Goal: Task Accomplishment & Management: Complete application form

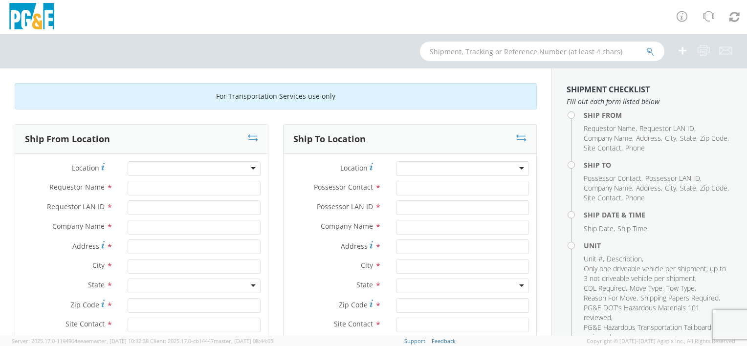
click at [199, 168] on div at bounding box center [194, 168] width 133 height 15
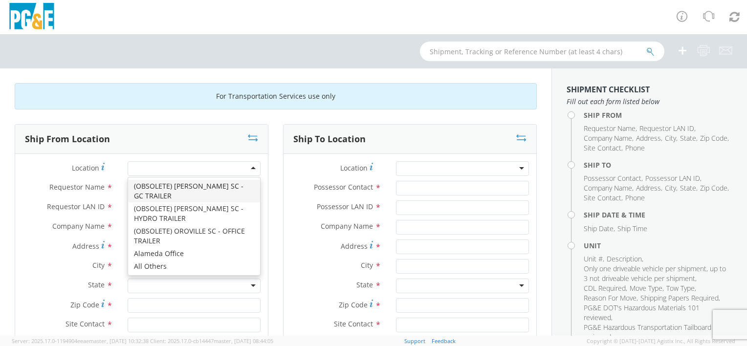
click at [202, 169] on div at bounding box center [194, 168] width 133 height 15
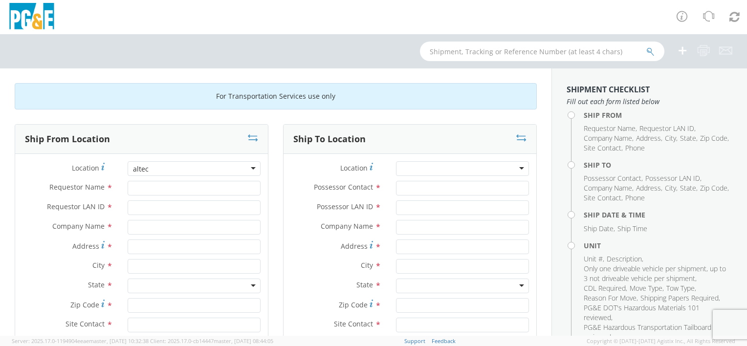
click at [250, 167] on div at bounding box center [194, 168] width 133 height 15
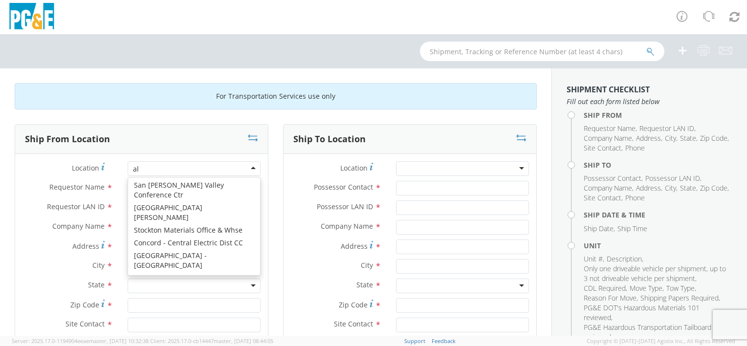
type input "a"
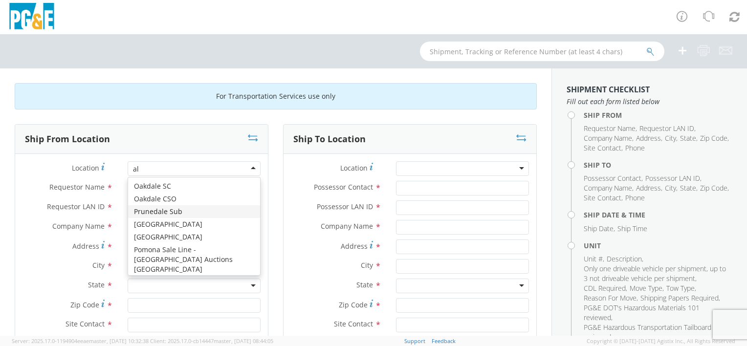
type input "a"
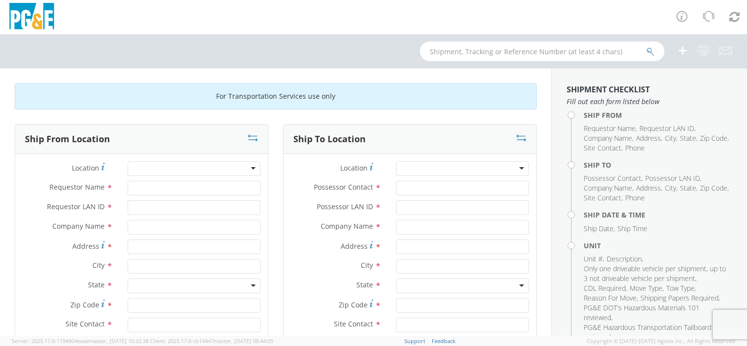
click at [284, 191] on label "Possessor Contact *" at bounding box center [336, 187] width 105 height 13
click at [396, 191] on input "Possessor Contact *" at bounding box center [462, 188] width 133 height 15
click at [197, 190] on input "Requestor Name *" at bounding box center [194, 188] width 133 height 15
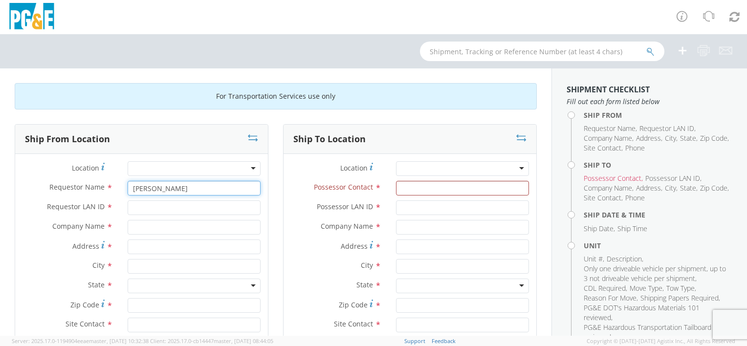
type input "[PERSON_NAME]"
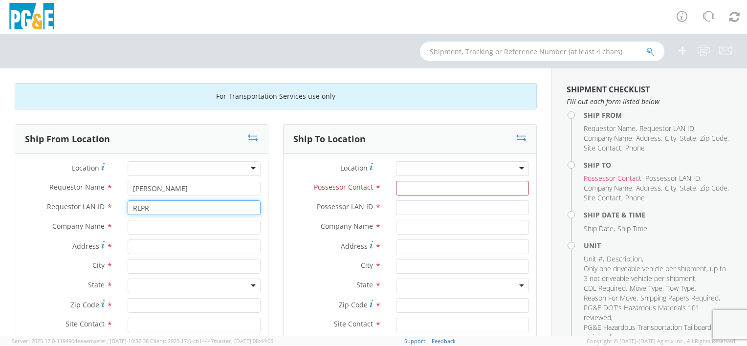
type input "RLPR"
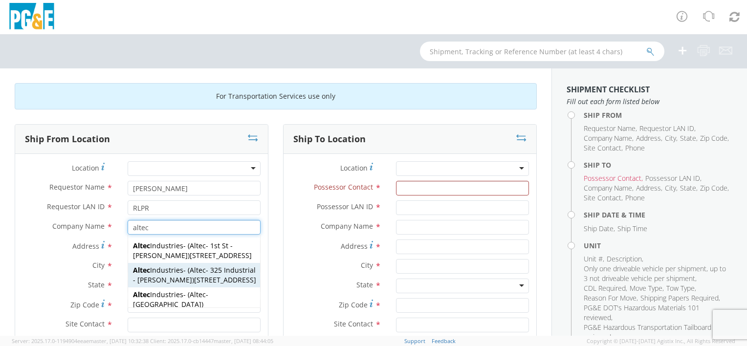
click at [229, 284] on span "[STREET_ADDRESS]" at bounding box center [225, 279] width 62 height 9
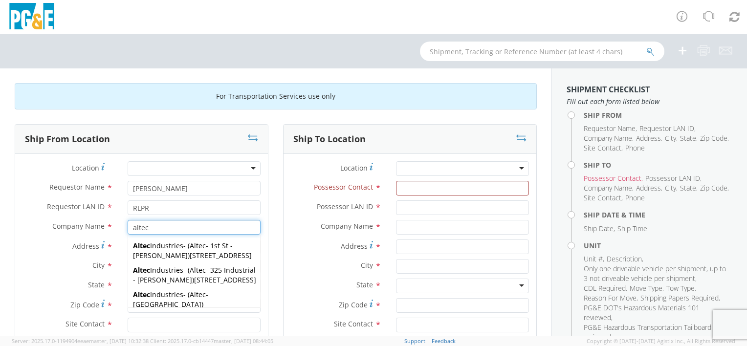
type input "Altec Industries"
type input "[STREET_ADDRESS]"
type input "[PERSON_NAME]"
type input "95620"
type input "Altec - 325 Industrial - [PERSON_NAME]"
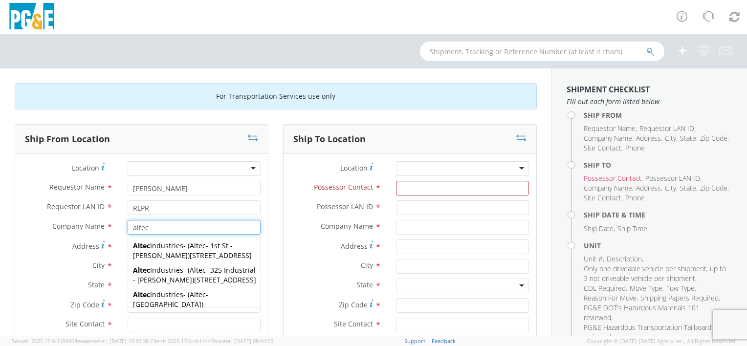
type input "[PHONE_NUMBER]"
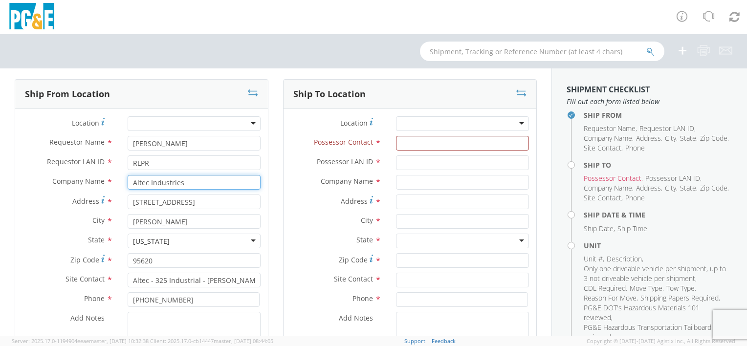
scroll to position [0, 0]
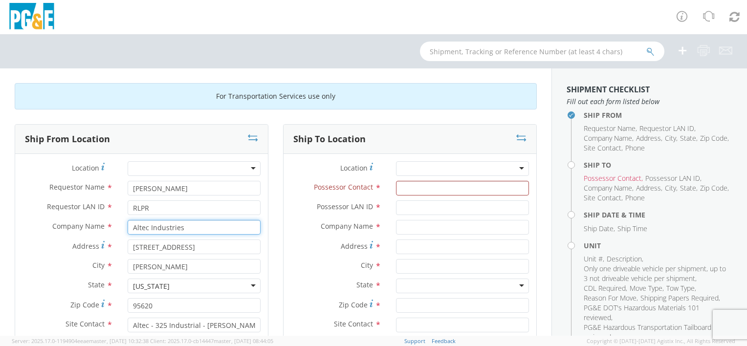
type input "Altec Industries"
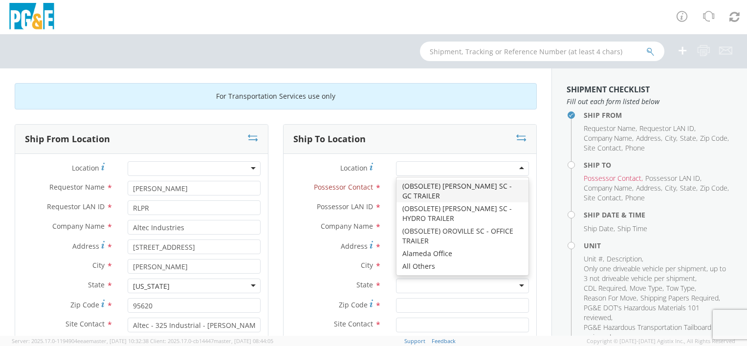
click at [429, 164] on div at bounding box center [462, 168] width 133 height 15
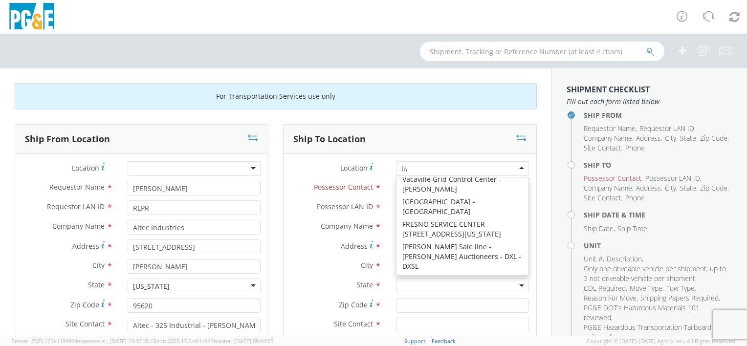
scroll to position [2, 0]
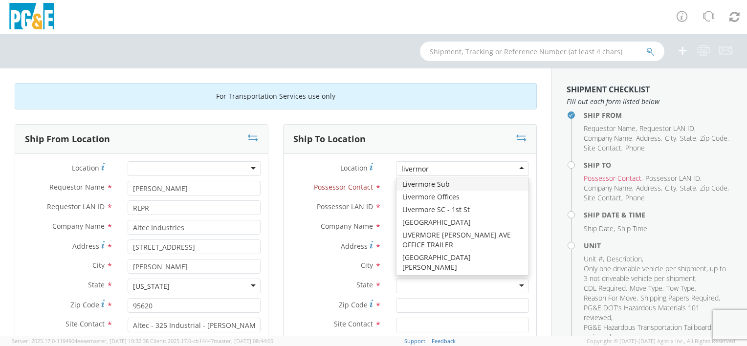
type input "livermore"
type input "PG&E"
type input "[STREET_ADDRESS]"
type input "Livermore"
type input "94550"
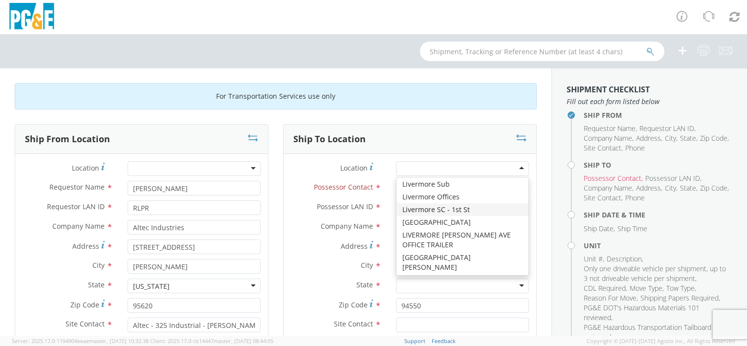
scroll to position [0, 0]
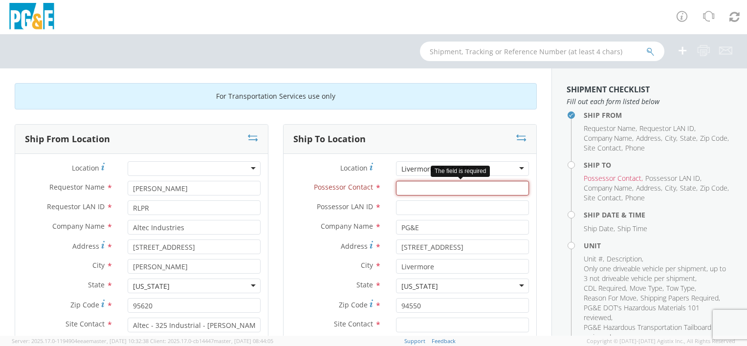
click at [442, 193] on input "Possessor Contact *" at bounding box center [462, 188] width 133 height 15
click at [408, 188] on input "Possessor Contact *" at bounding box center [462, 188] width 133 height 15
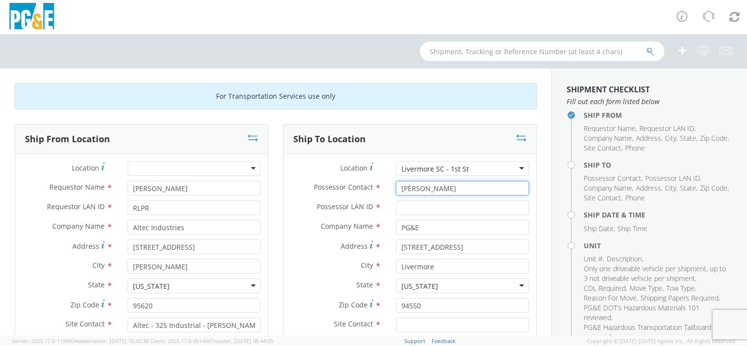
type input "[PERSON_NAME]"
click at [412, 207] on input "Possessor LAN ID *" at bounding box center [462, 207] width 133 height 15
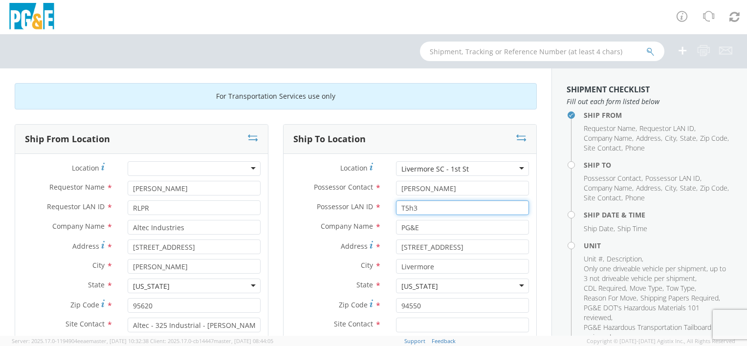
type input "T5h3"
click at [480, 229] on input "PG&E" at bounding box center [462, 227] width 133 height 15
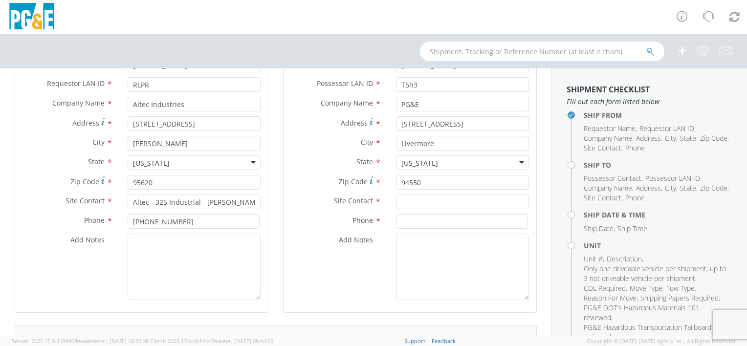
scroll to position [147, 0]
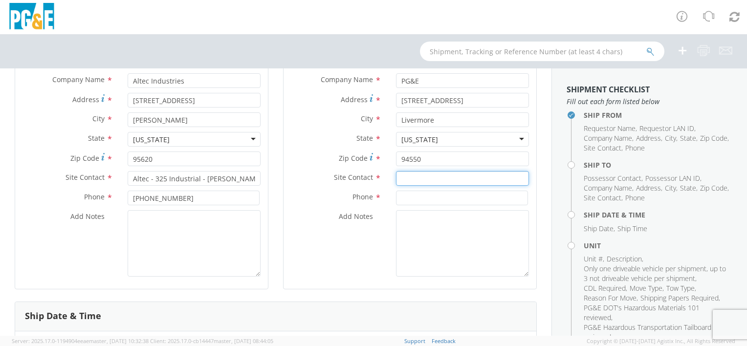
click at [434, 179] on input "text" at bounding box center [462, 178] width 133 height 15
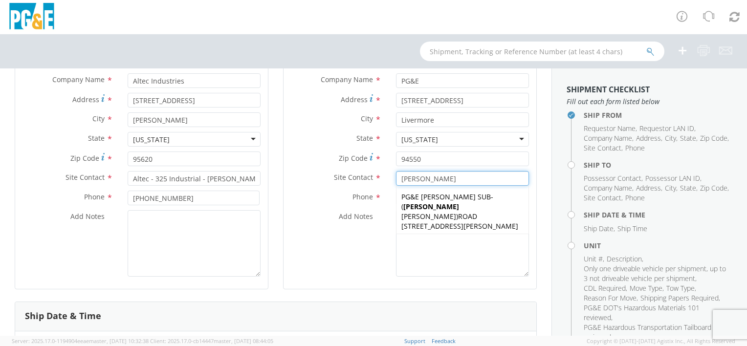
type input "[PERSON_NAME]"
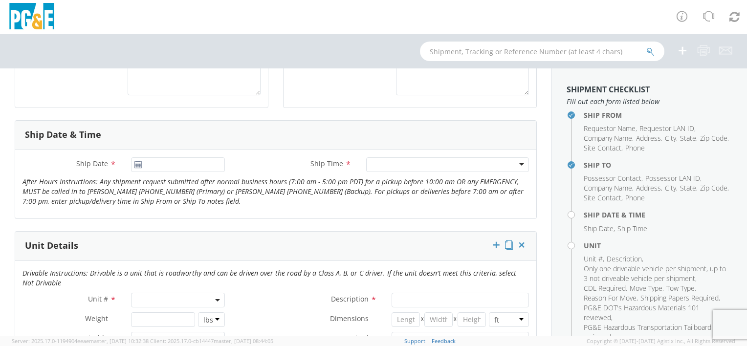
scroll to position [342, 0]
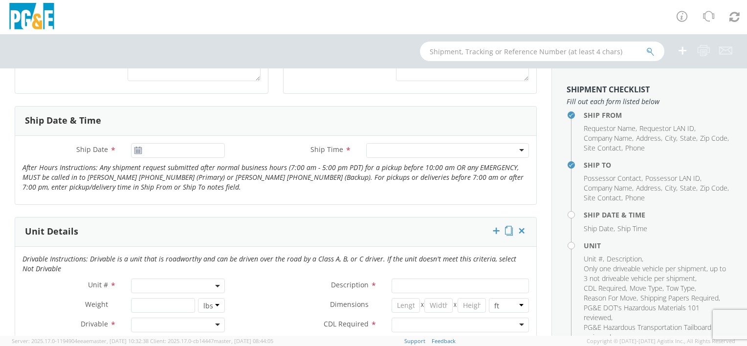
type input "[PHONE_NUMBER]"
click at [134, 150] on icon at bounding box center [138, 151] width 8 height 8
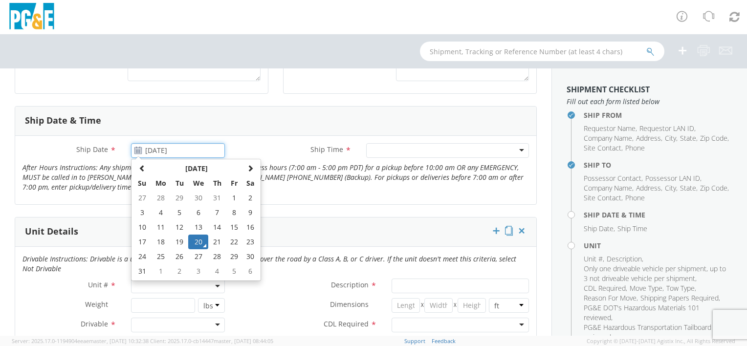
click at [146, 150] on input "[DATE]" at bounding box center [178, 150] width 94 height 15
click at [233, 241] on td "22" at bounding box center [234, 242] width 17 height 15
type input "[DATE]"
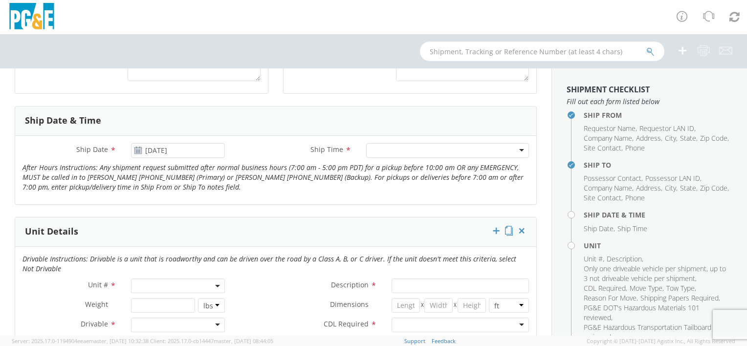
click at [385, 149] on div at bounding box center [447, 150] width 163 height 15
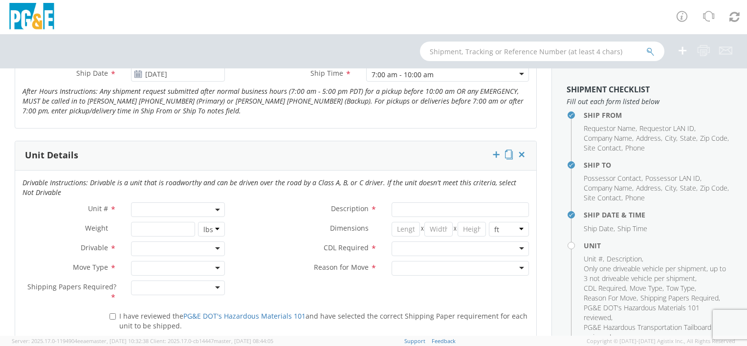
scroll to position [440, 0]
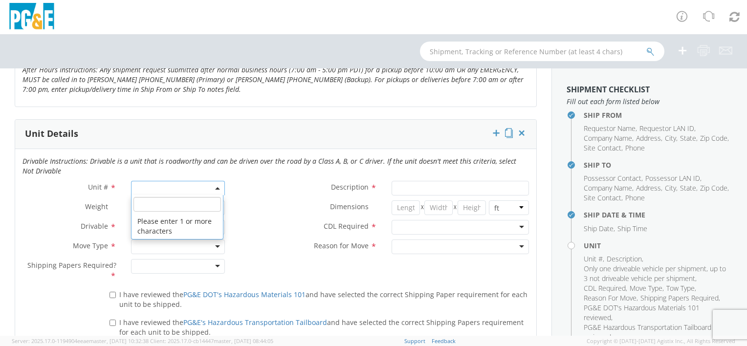
click at [156, 185] on span at bounding box center [178, 188] width 94 height 15
click at [166, 203] on input "search" at bounding box center [176, 204] width 87 height 15
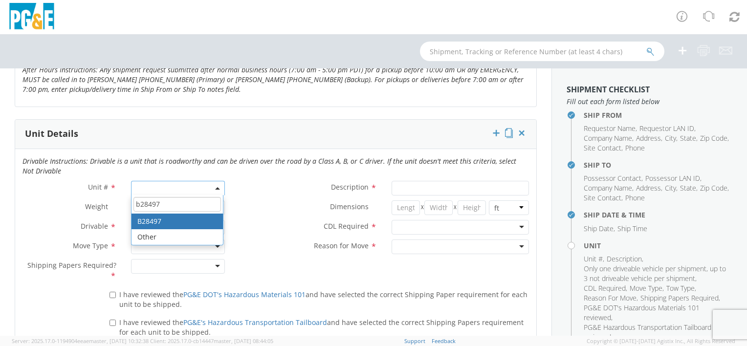
type input "b28497"
type input "TRUCK; MATERIAL HANDLER: 39` - 59` 4X2"
type input "39000"
select select "B28497"
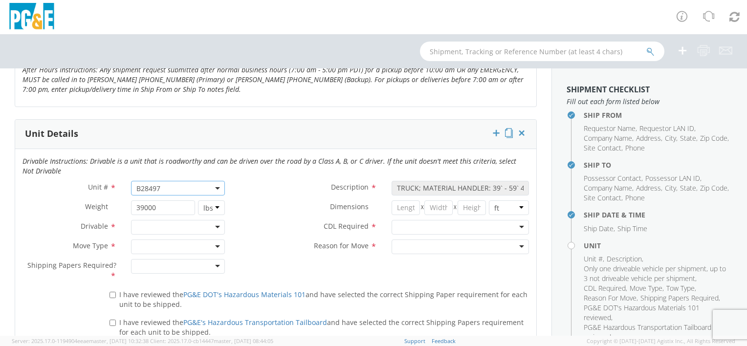
click at [166, 223] on div at bounding box center [178, 227] width 94 height 15
click at [165, 244] on div at bounding box center [178, 247] width 94 height 15
click at [173, 267] on div at bounding box center [178, 266] width 94 height 15
click at [117, 295] on label "I have reviewed the PG&E DOT's Hazardous Materials 101 and have selected the co…" at bounding box center [318, 298] width 419 height 21
click at [116, 295] on input "I have reviewed the PG&E DOT's Hazardous Materials 101 and have selected the co…" at bounding box center [112, 295] width 6 height 6
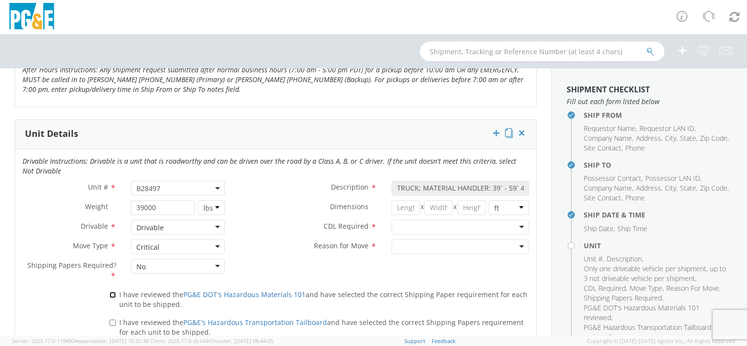
checkbox input "true"
click at [111, 323] on input "I have reviewed the PG&E's Hazardous Transportation Tailboard and have selected…" at bounding box center [112, 323] width 6 height 6
checkbox input "true"
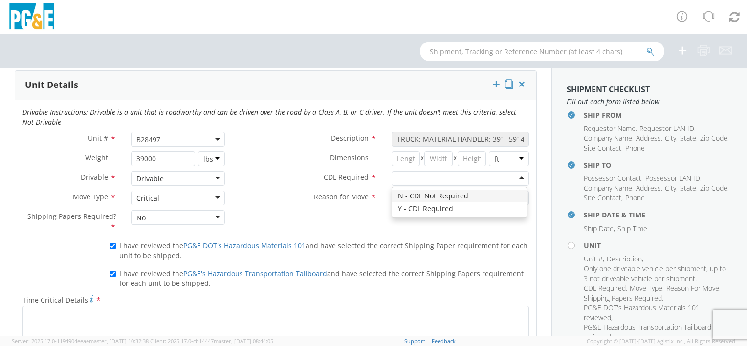
click at [473, 178] on div at bounding box center [460, 178] width 137 height 15
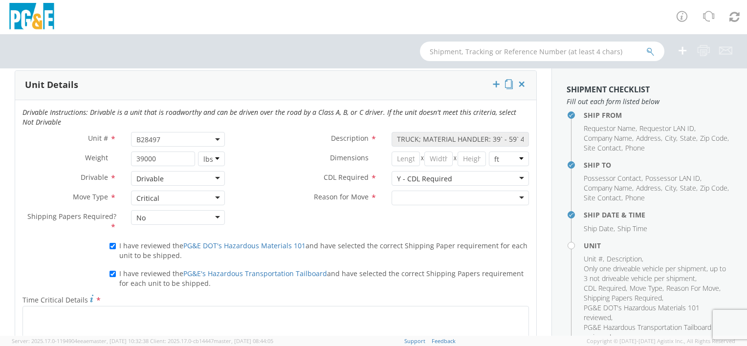
click at [437, 196] on div at bounding box center [460, 198] width 137 height 15
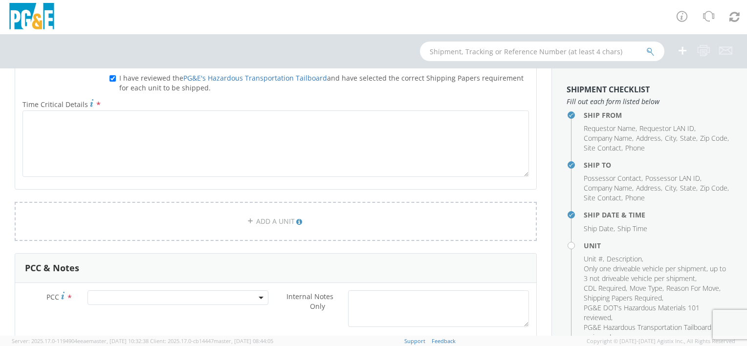
scroll to position [635, 0]
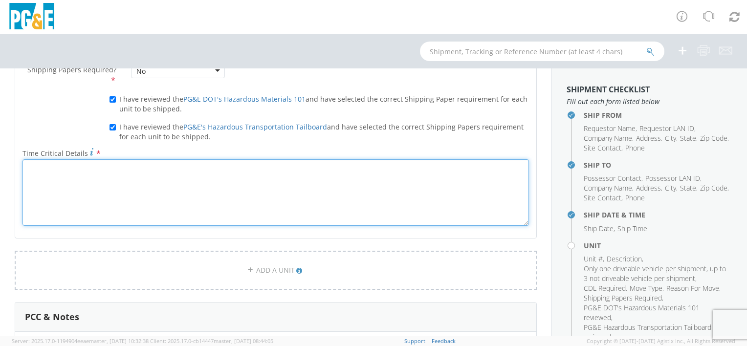
click at [212, 170] on textarea "Time Critical Details *" at bounding box center [275, 192] width 506 height 66
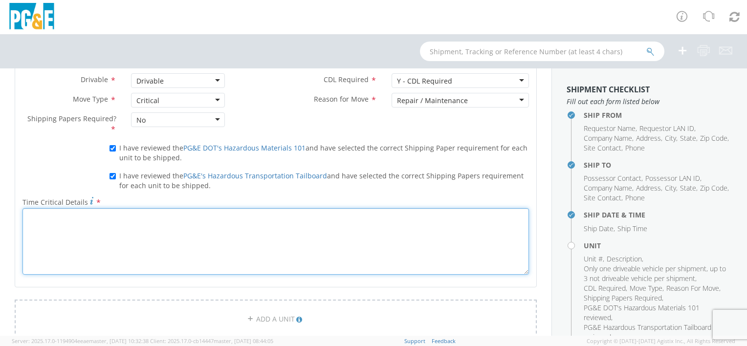
scroll to position [538, 0]
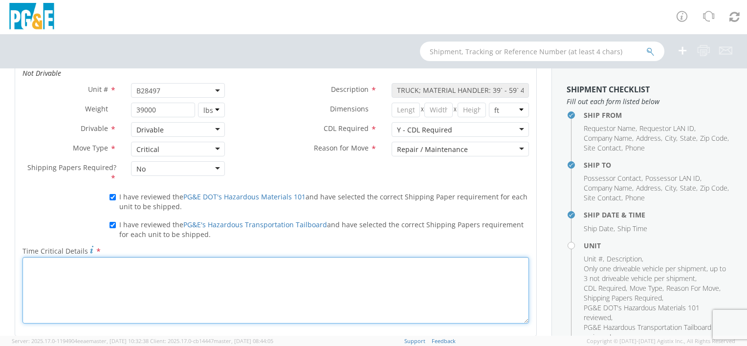
click at [331, 276] on textarea "Time Critical Details *" at bounding box center [275, 290] width 506 height 66
type textarea "U"
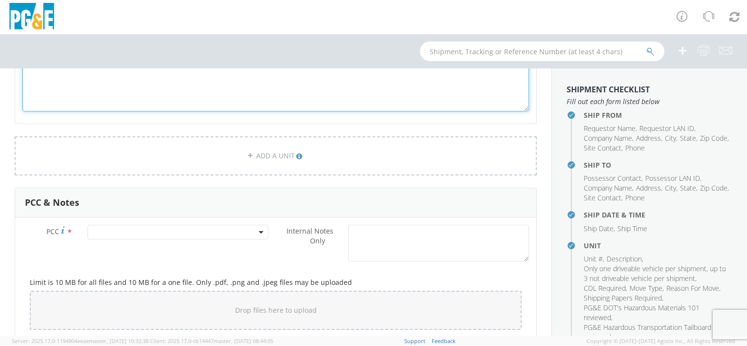
scroll to position [782, 0]
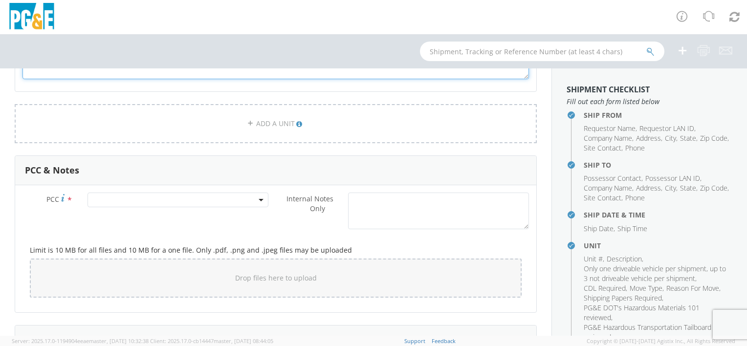
type textarea "highly used unit needed to perform daily work"
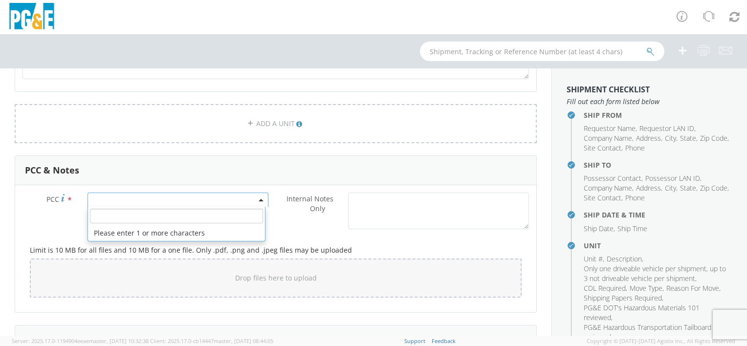
click at [180, 194] on span at bounding box center [177, 200] width 181 height 15
click at [182, 217] on input "number" at bounding box center [176, 216] width 173 height 15
click at [158, 213] on input "number" at bounding box center [176, 216] width 173 height 15
type input "12871"
click at [55, 221] on div "PCC * Searching… Internal Notes Only *" at bounding box center [275, 214] width 521 height 42
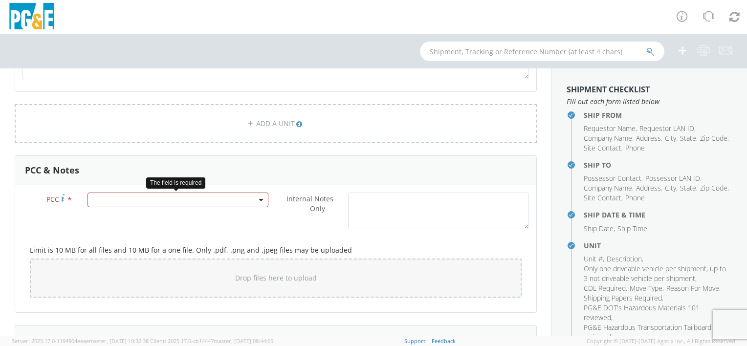
click at [119, 198] on span at bounding box center [177, 200] width 181 height 15
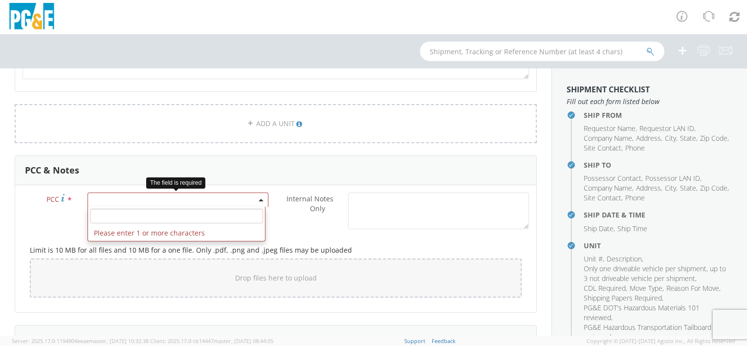
click at [149, 218] on input "number" at bounding box center [176, 216] width 173 height 15
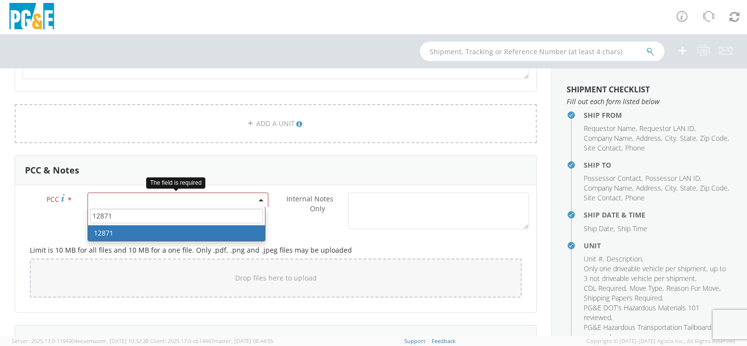
type input "12871"
select select "12871"
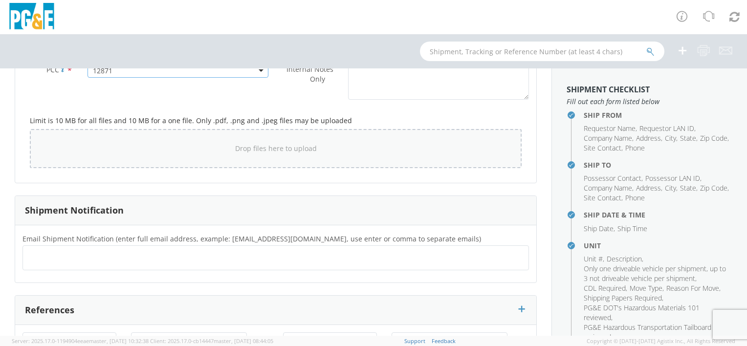
scroll to position [929, 0]
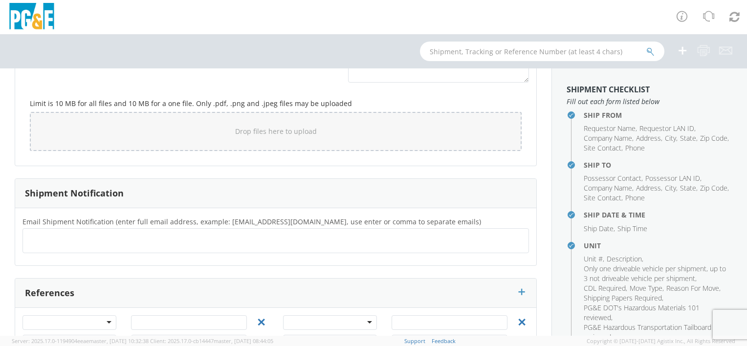
click at [174, 233] on ul at bounding box center [276, 241] width 498 height 16
type input "j"
type input "[PERSON_NAME][EMAIL_ADDRESS][DOMAIN_NAME]"
type input "[PERSON_NAME].[PERSON_NAME]"
click at [117, 235] on ul at bounding box center [276, 241] width 498 height 16
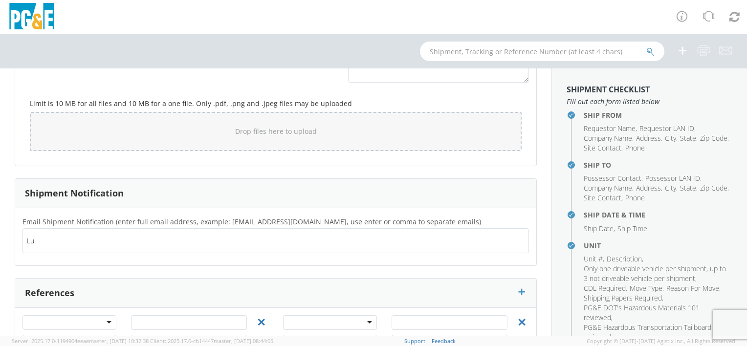
type input "L"
type input "[PERSON_NAME][EMAIL_ADDRESS][PERSON_NAME][DOMAIN_NAME]"
click at [138, 238] on ul "[PERSON_NAME][EMAIL_ADDRESS][PERSON_NAME][DOMAIN_NAME] ×" at bounding box center [276, 241] width 498 height 17
click at [175, 243] on ul "[PERSON_NAME][EMAIL_ADDRESS][PERSON_NAME][DOMAIN_NAME] ×" at bounding box center [276, 241] width 498 height 17
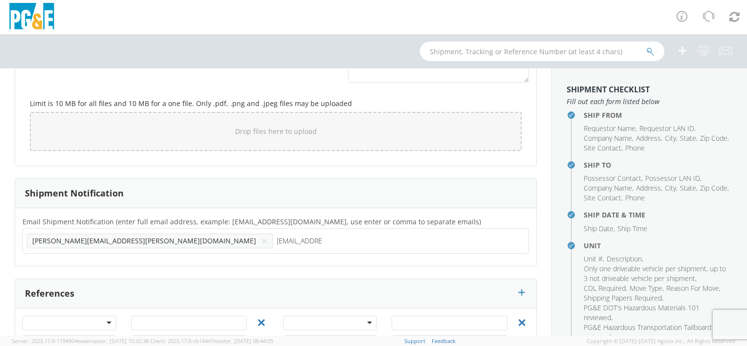
type input "[EMAIL_ADDRESS][DOMAIN_NAME]"
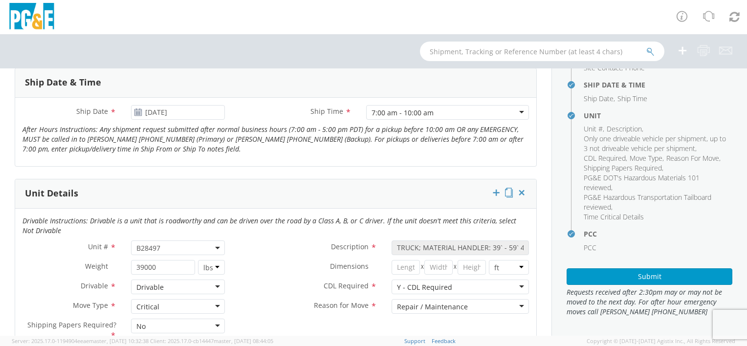
scroll to position [378, 0]
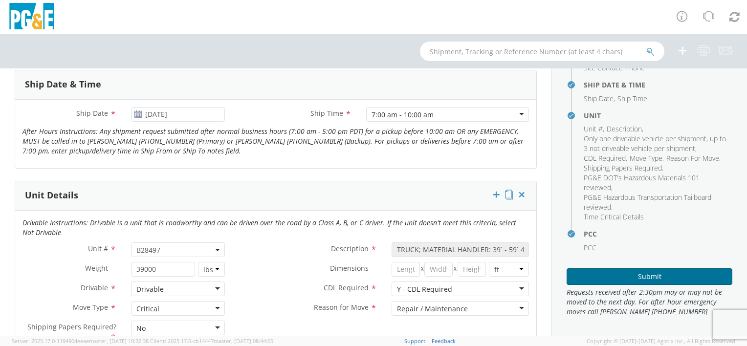
click at [649, 271] on button "Submit" at bounding box center [650, 276] width 166 height 17
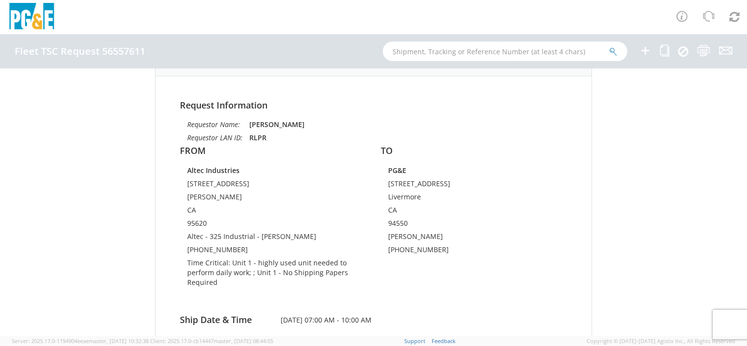
scroll to position [147, 0]
